Goal: Find specific page/section: Find specific page/section

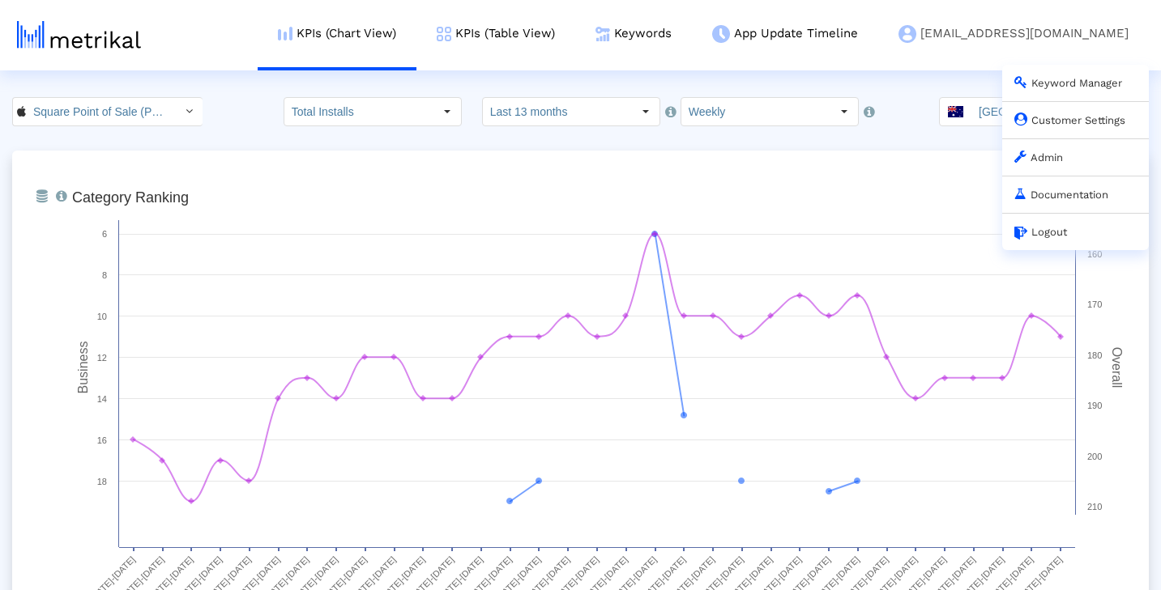
click at [1038, 160] on link "Admin" at bounding box center [1038, 157] width 49 height 12
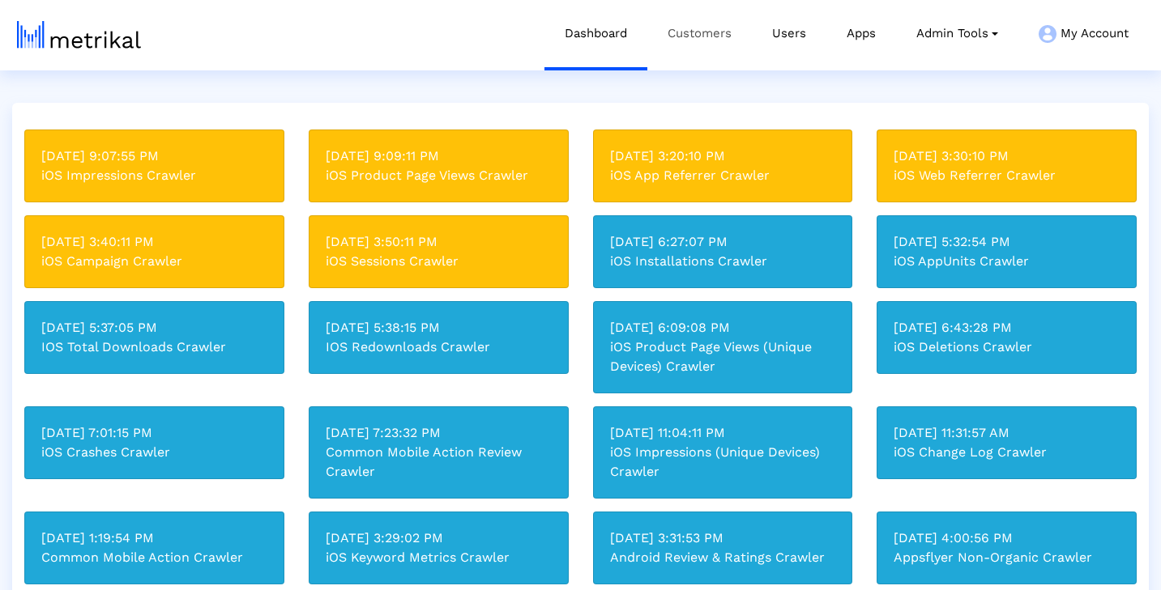
click at [718, 20] on link "Customers" at bounding box center [699, 33] width 104 height 67
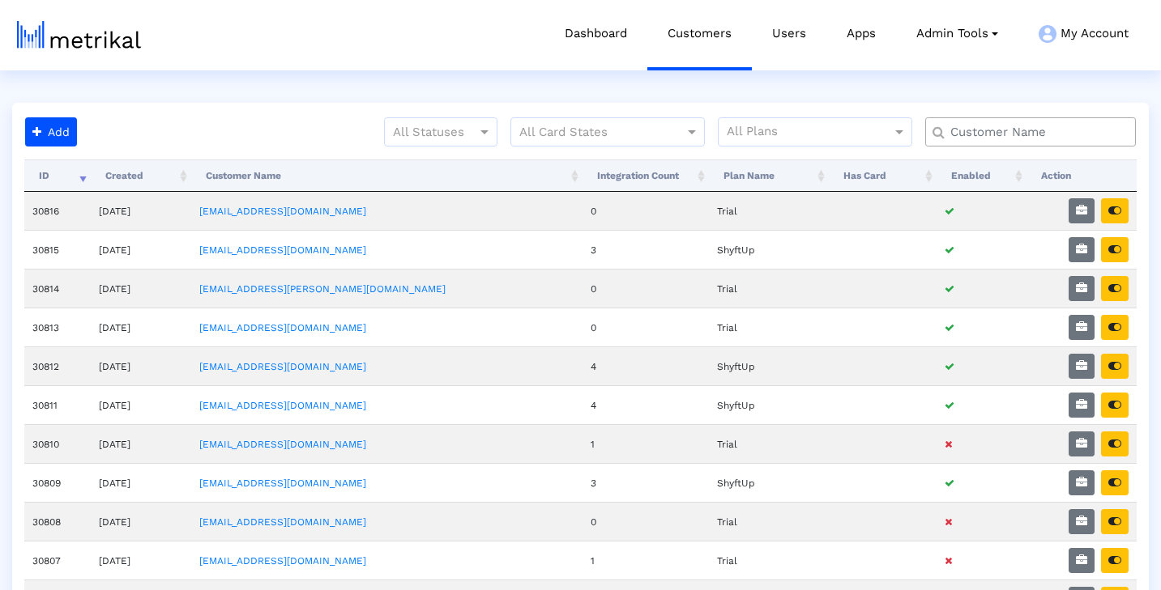
click at [1036, 139] on input "text" at bounding box center [1034, 132] width 190 height 17
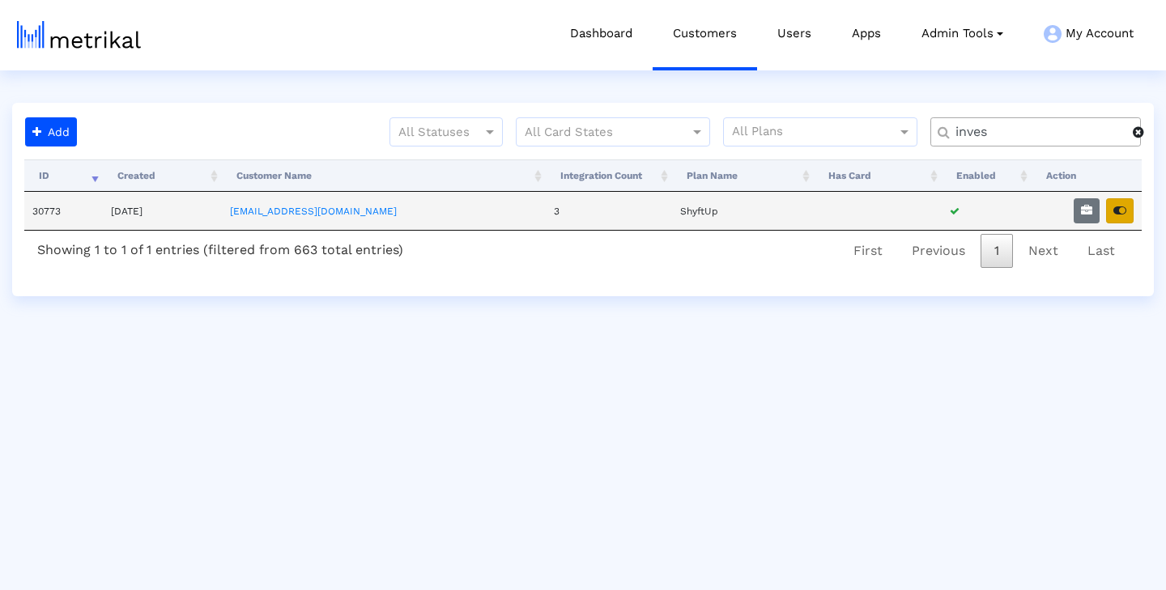
type input "inves"
click at [1122, 211] on icon "button" at bounding box center [1120, 210] width 13 height 11
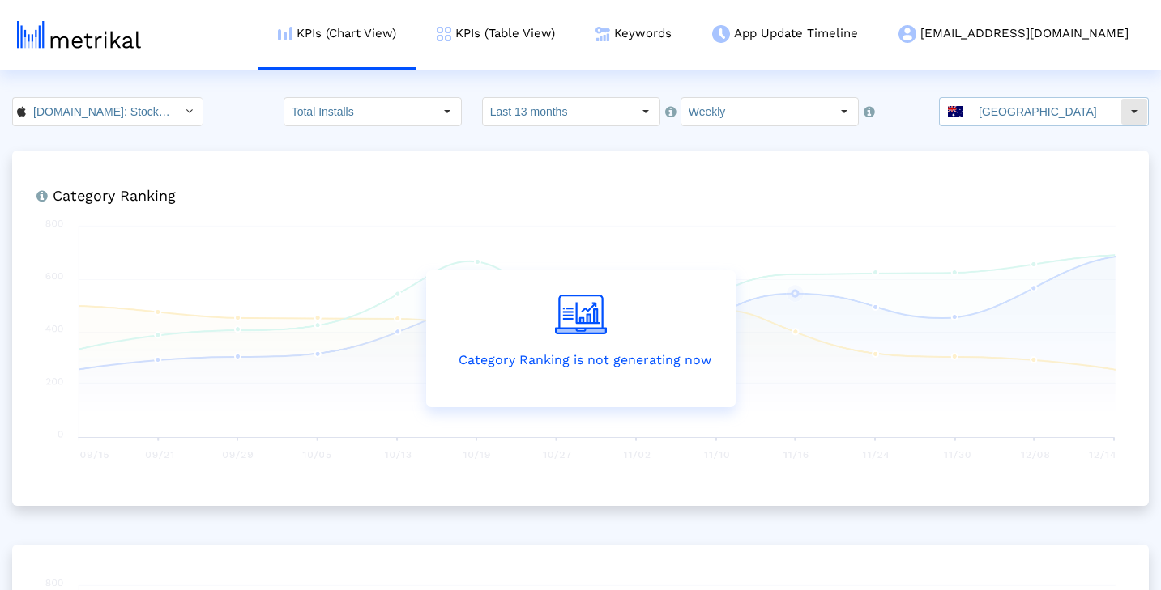
click at [963, 109] on span at bounding box center [955, 111] width 15 height 11
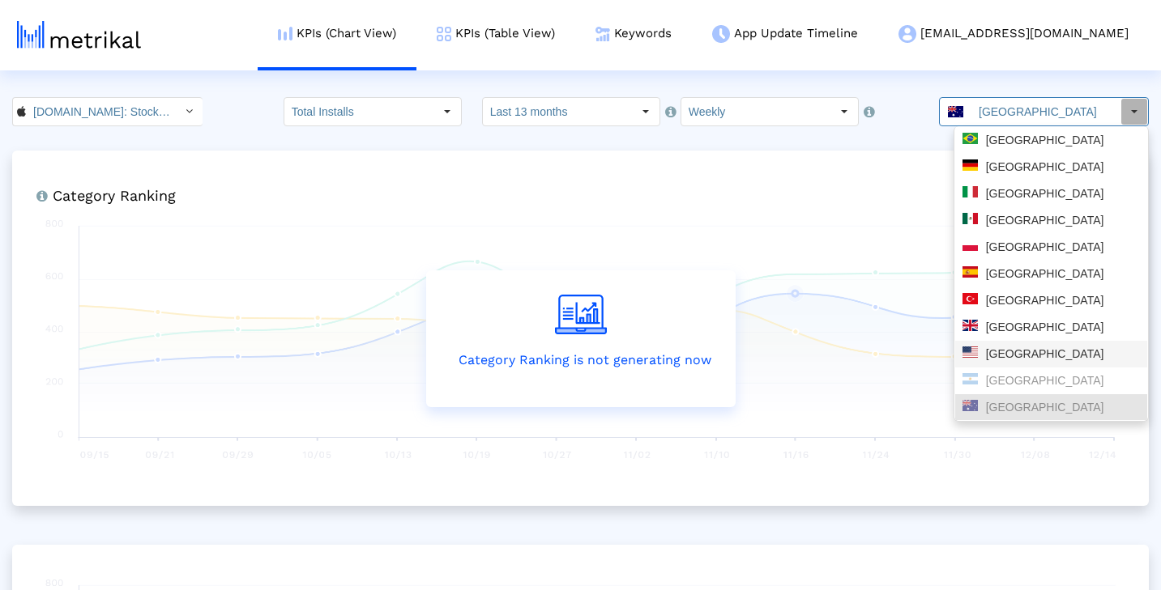
click at [1016, 347] on div "[GEOGRAPHIC_DATA]" at bounding box center [1050, 354] width 177 height 15
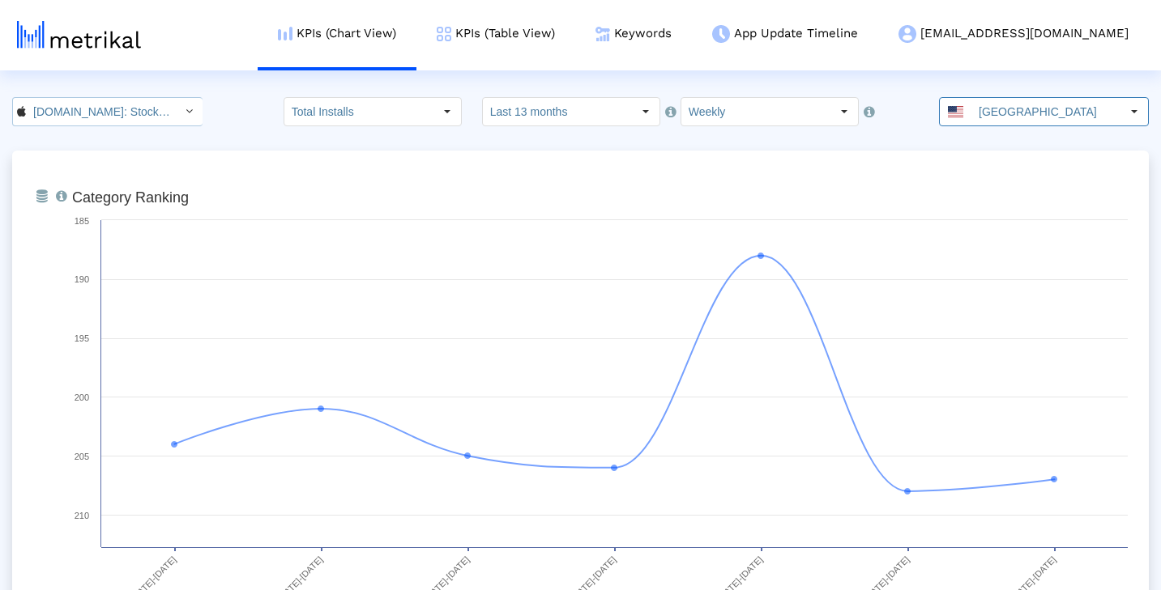
click at [126, 117] on input "[DOMAIN_NAME]: Stock Market < 909998122 >" at bounding box center [99, 112] width 146 height 28
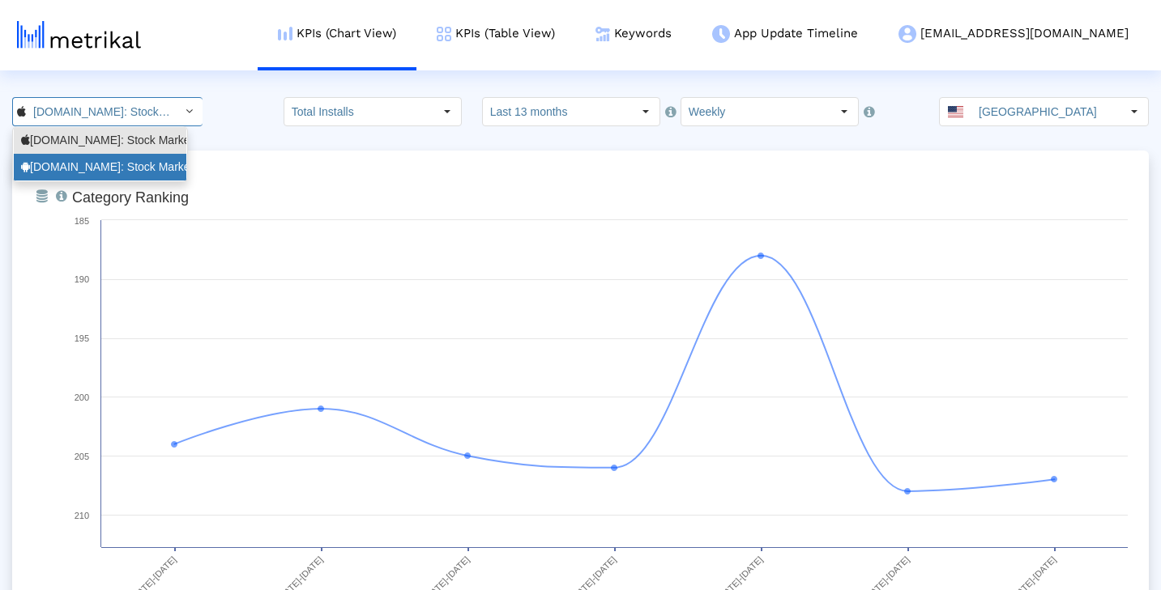
click at [146, 167] on div "[DOMAIN_NAME]: Stock Market <com.fusionmedia.investing>" at bounding box center [100, 167] width 158 height 15
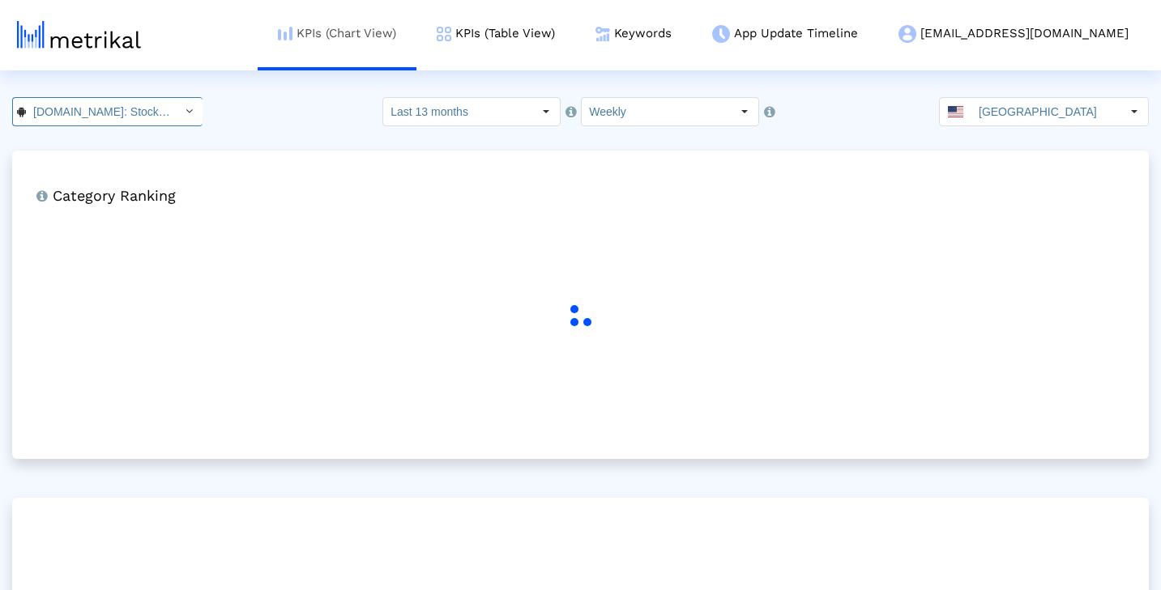
scroll to position [0, 183]
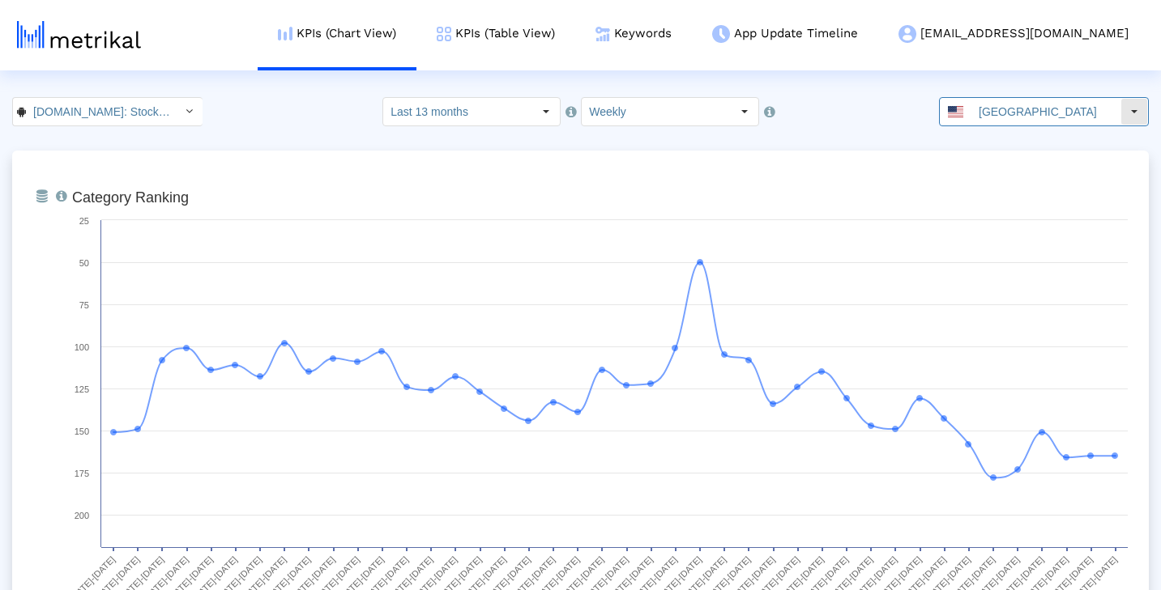
click at [1005, 113] on input "[GEOGRAPHIC_DATA]" at bounding box center [1045, 112] width 149 height 28
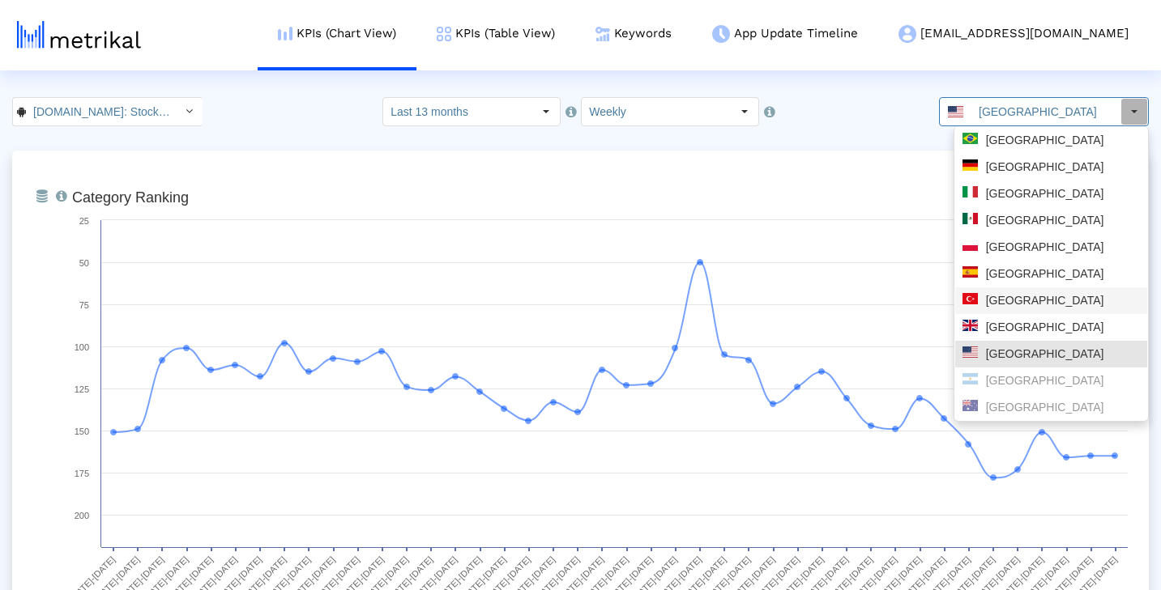
click at [1034, 302] on div "[GEOGRAPHIC_DATA]" at bounding box center [1050, 300] width 177 height 15
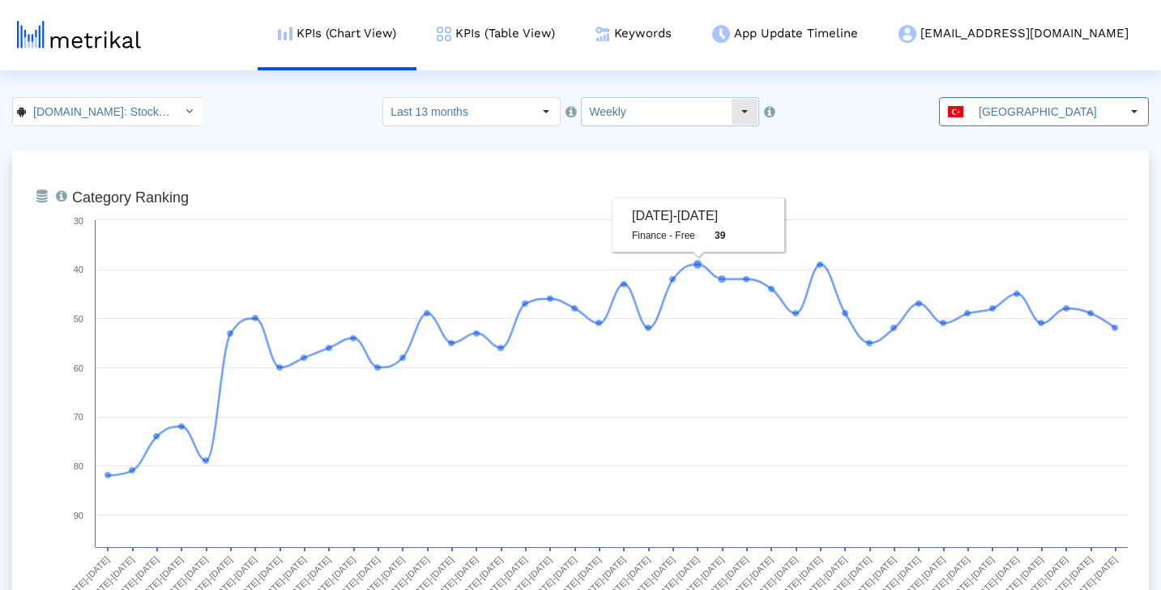
click at [676, 112] on input "Weekly" at bounding box center [656, 112] width 149 height 28
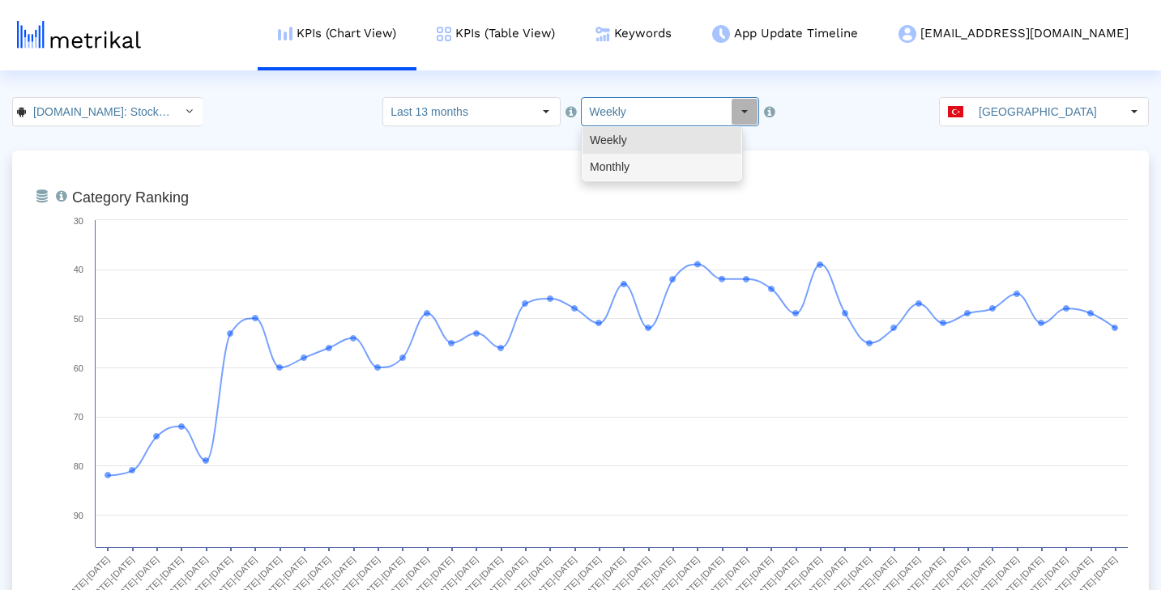
click at [660, 170] on div "Monthly" at bounding box center [661, 167] width 159 height 27
type input "Monthly"
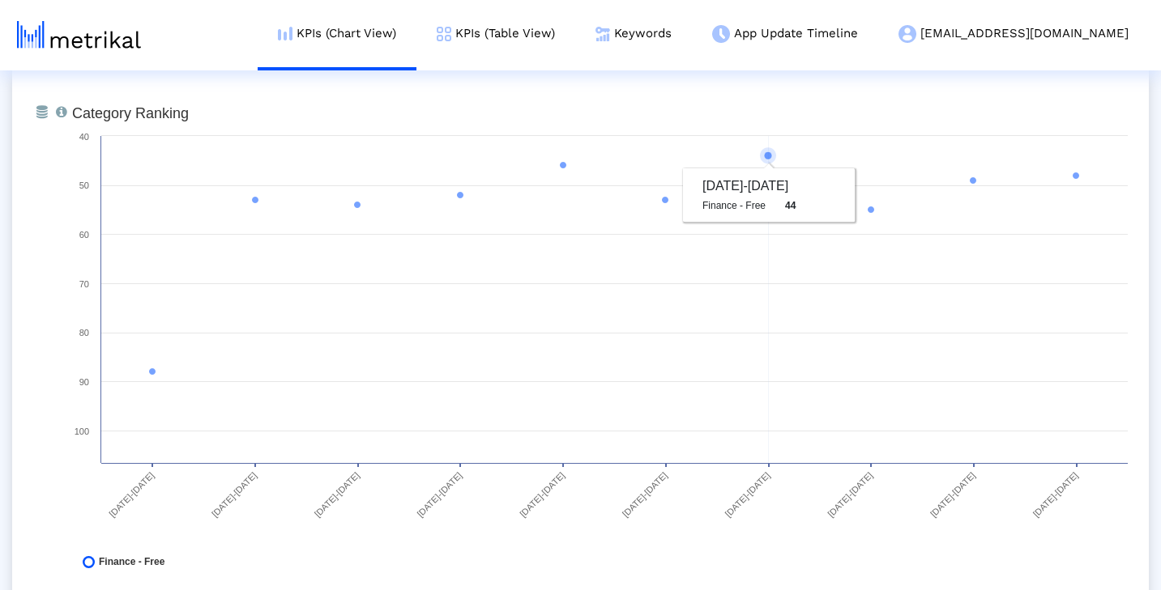
scroll to position [28, 0]
